Goal: Task Accomplishment & Management: Manage account settings

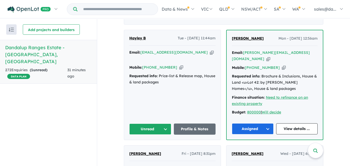
scroll to position [217, 0]
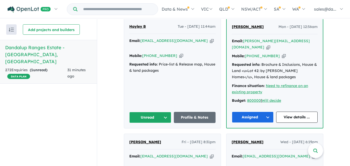
click at [162, 112] on button "Unread" at bounding box center [150, 117] width 42 height 11
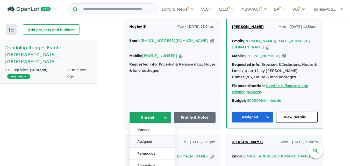
click at [143, 136] on button "Assigned" at bounding box center [152, 142] width 45 height 12
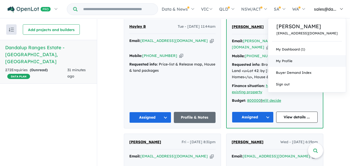
click at [293, 62] on span "My Profile" at bounding box center [284, 61] width 17 height 4
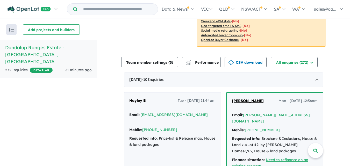
scroll to position [134, 0]
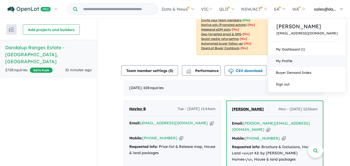
click at [310, 58] on link "My Profile" at bounding box center [307, 61] width 78 height 12
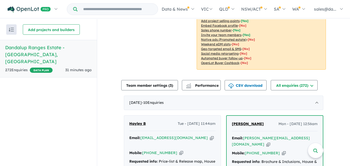
scroll to position [89, 0]
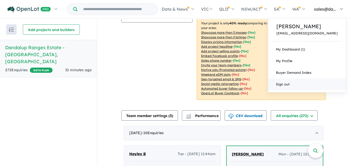
click at [295, 83] on link "Sign out" at bounding box center [307, 85] width 78 height 12
